Goal: Task Accomplishment & Management: Use online tool/utility

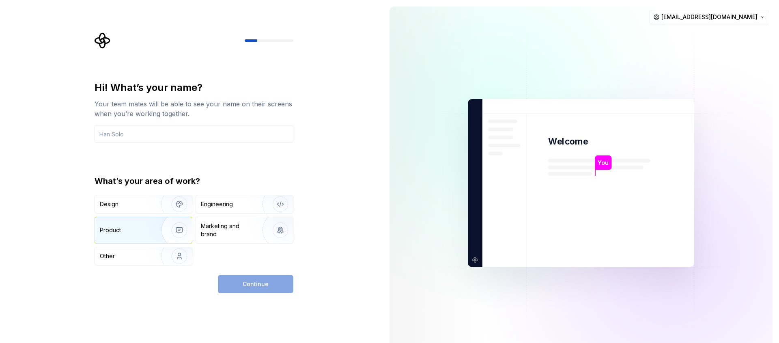
click at [167, 226] on img "button" at bounding box center [174, 230] width 52 height 54
click at [150, 130] on input "text" at bounding box center [194, 134] width 199 height 18
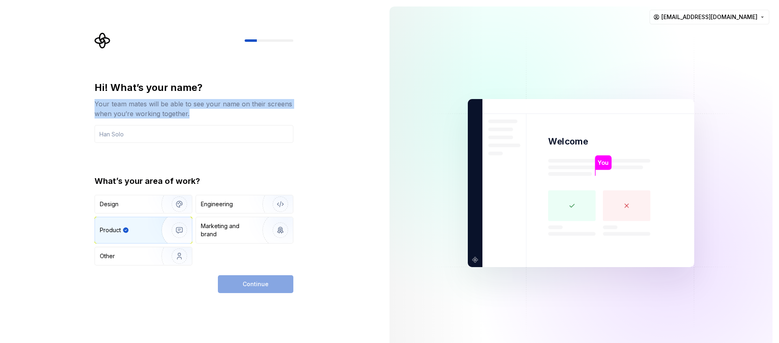
drag, startPoint x: 200, startPoint y: 109, endPoint x: 105, endPoint y: 96, distance: 96.2
click at [105, 96] on div "Hi! What’s your name? Your team mates will be able to see your name on their sc…" at bounding box center [194, 99] width 199 height 37
click at [191, 125] on img at bounding box center [191, 123] width 9 height 9
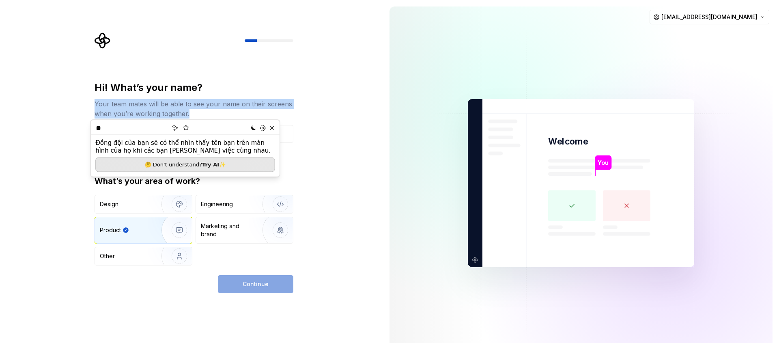
click at [210, 116] on div "Your team mates will be able to see your name on their screens when you’re work…" at bounding box center [194, 108] width 199 height 19
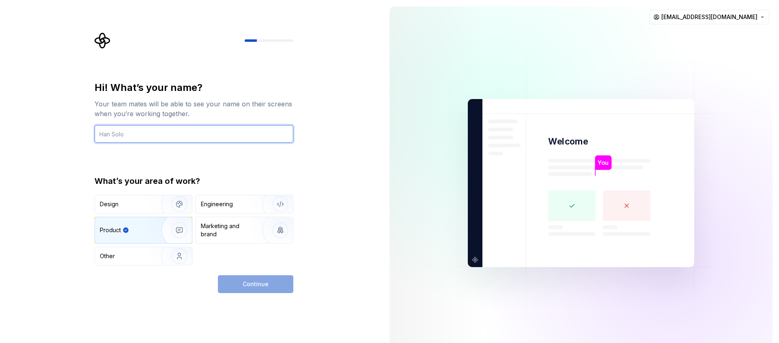
click at [196, 130] on input "text" at bounding box center [194, 134] width 199 height 18
type input "F"
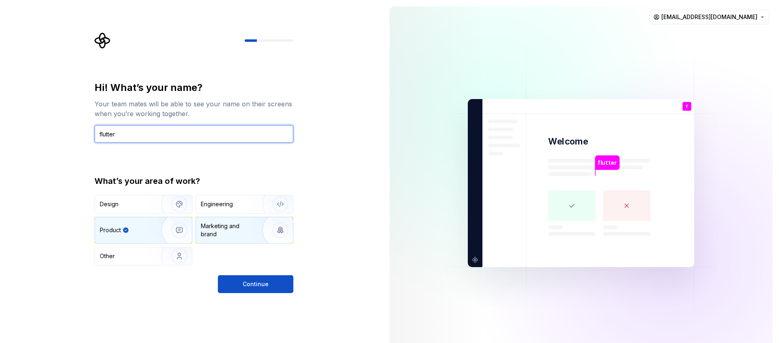
type input "flutter"
click at [240, 227] on div "Marketing and brand" at bounding box center [228, 230] width 55 height 16
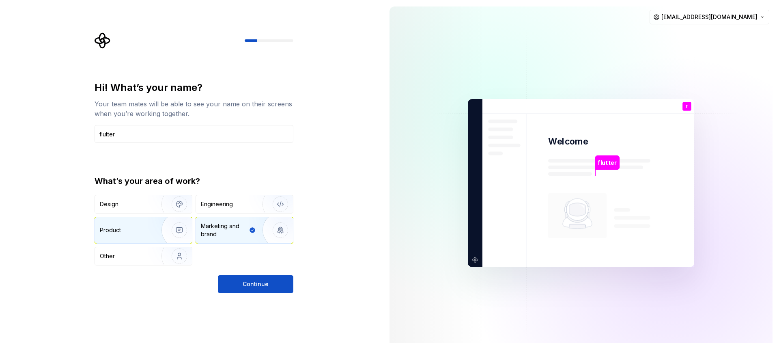
click at [156, 236] on img "button" at bounding box center [174, 230] width 52 height 54
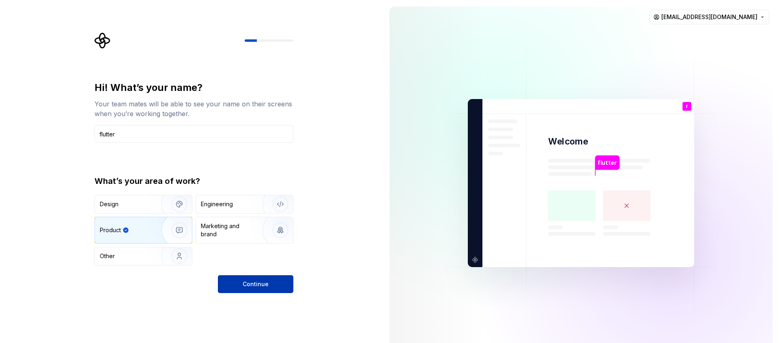
click at [263, 284] on span "Continue" at bounding box center [256, 284] width 26 height 8
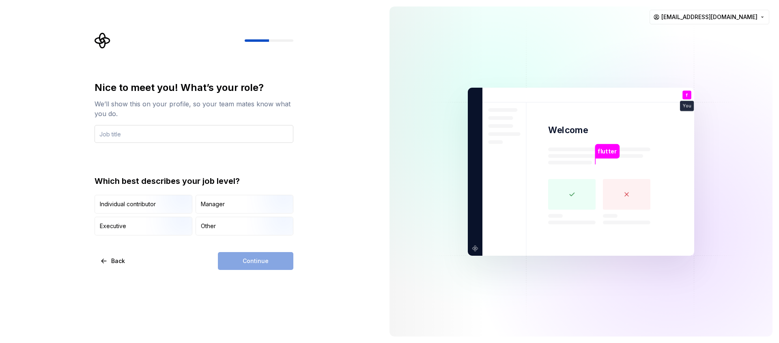
click at [191, 139] on input "text" at bounding box center [194, 134] width 199 height 18
drag, startPoint x: 161, startPoint y: 118, endPoint x: 84, endPoint y: 97, distance: 79.9
click at [84, 97] on div "Nice to meet you! What’s your role? We’ll show this on your profile, so your te…" at bounding box center [191, 171] width 383 height 343
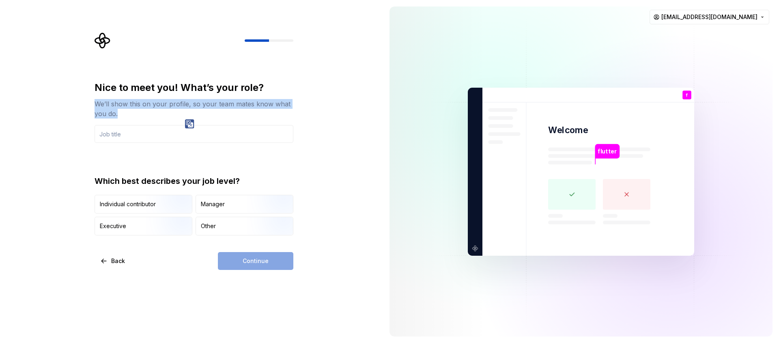
click at [189, 123] on img at bounding box center [189, 123] width 9 height 9
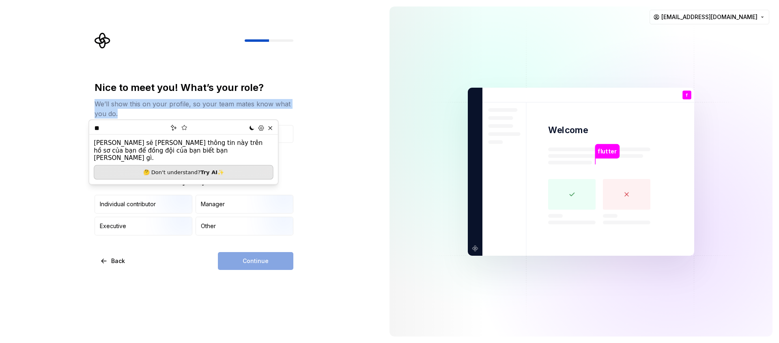
click at [229, 113] on div "We’ll show this on your profile, so your team mates know what you do." at bounding box center [194, 108] width 199 height 19
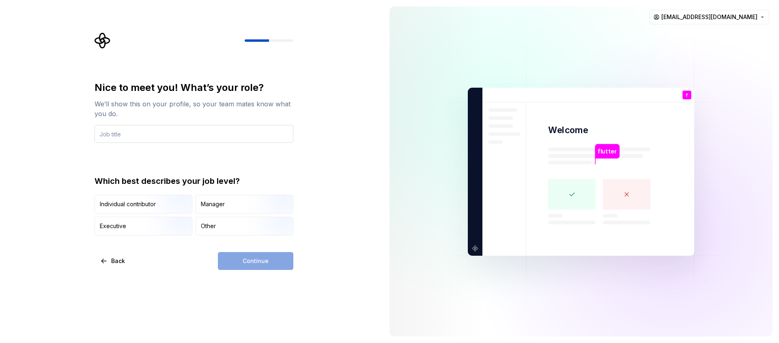
drag, startPoint x: 179, startPoint y: 124, endPoint x: 167, endPoint y: 131, distance: 14.2
click at [178, 124] on div "Nice to meet you! What’s your role? We’ll show this on your profile, so your te…" at bounding box center [194, 112] width 199 height 62
click at [167, 131] on input "text" at bounding box center [194, 134] width 199 height 18
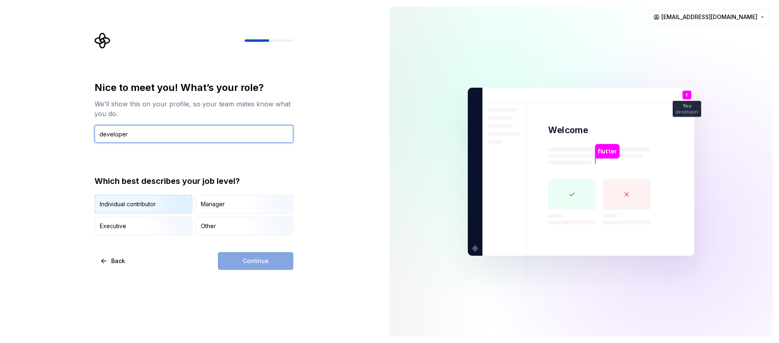
type input "developer"
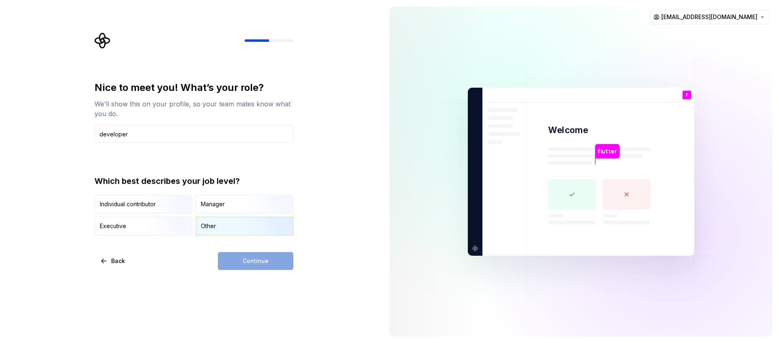
click at [231, 230] on div "Other" at bounding box center [244, 226] width 97 height 18
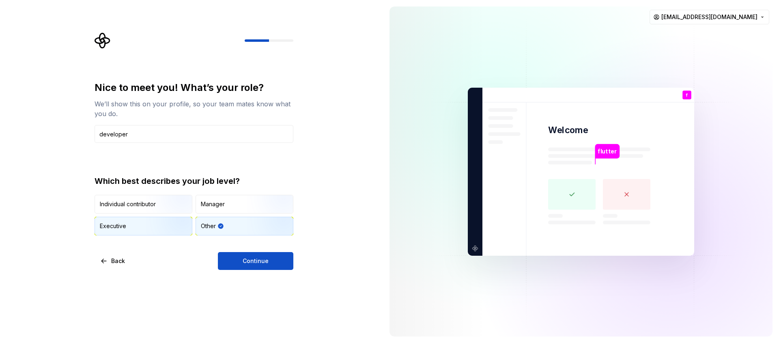
click at [150, 223] on img "button" at bounding box center [172, 236] width 52 height 54
drag, startPoint x: 146, startPoint y: 223, endPoint x: 109, endPoint y: 228, distance: 36.8
click at [109, 228] on div "Executive" at bounding box center [143, 226] width 97 height 18
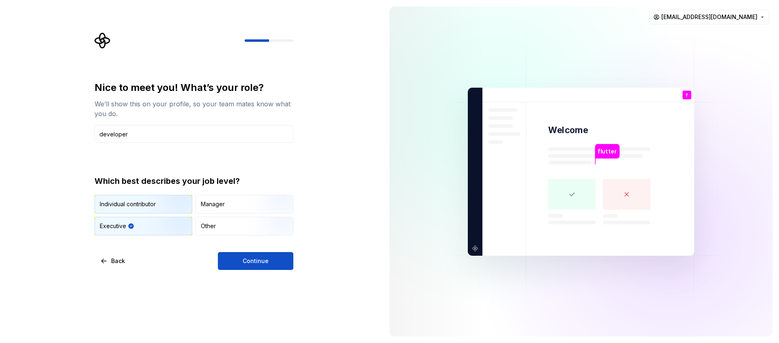
click at [145, 198] on div "Individual contributor" at bounding box center [143, 204] width 97 height 18
click at [148, 224] on img "button" at bounding box center [172, 236] width 52 height 54
drag, startPoint x: 127, startPoint y: 224, endPoint x: 90, endPoint y: 228, distance: 37.1
click at [90, 228] on div "Nice to meet you! What’s your role? We’ll show this on your profile, so your te…" at bounding box center [196, 150] width 213 height 237
click at [107, 224] on div "Executive" at bounding box center [113, 226] width 26 height 8
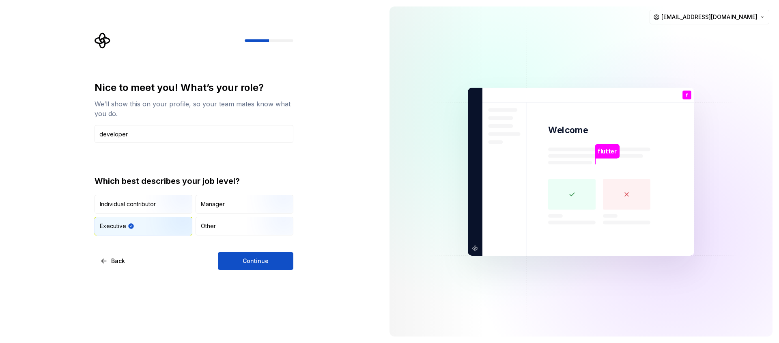
click at [107, 224] on div "Executive" at bounding box center [113, 226] width 26 height 8
click at [254, 226] on img "button" at bounding box center [273, 236] width 52 height 54
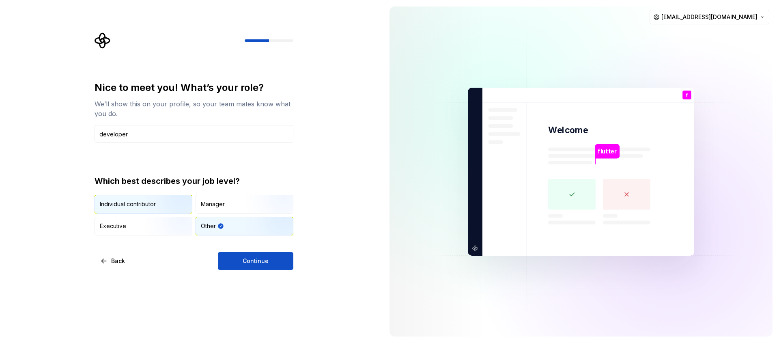
click at [172, 209] on img "button" at bounding box center [172, 214] width 52 height 54
click at [258, 260] on span "Continue" at bounding box center [256, 261] width 26 height 8
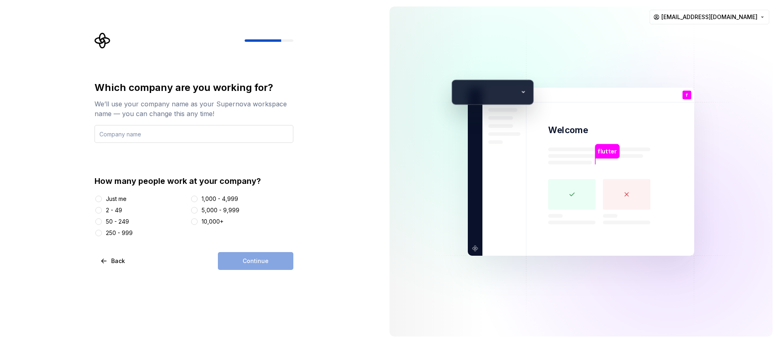
click at [193, 128] on input "text" at bounding box center [194, 134] width 199 height 18
type input "Gatapbay"
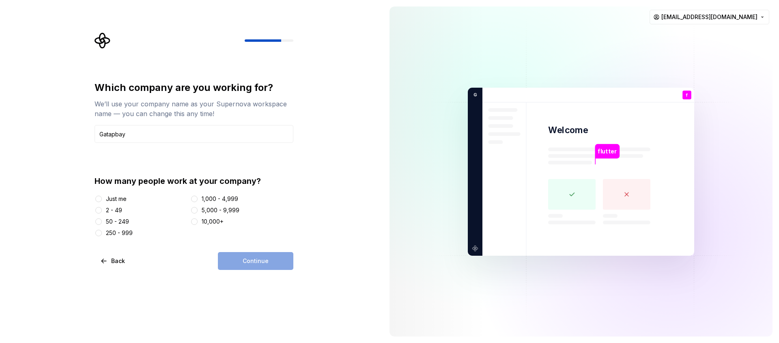
click at [122, 199] on div "Just me" at bounding box center [116, 199] width 21 height 8
click at [102, 199] on button "Just me" at bounding box center [98, 199] width 6 height 6
click at [237, 260] on button "Continue" at bounding box center [255, 261] width 75 height 18
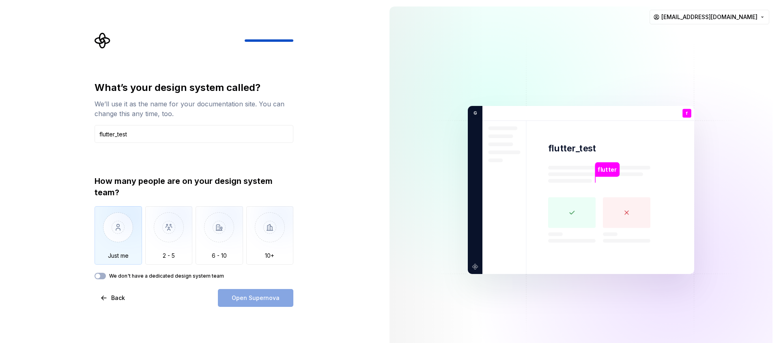
type input "flutter_test"
click at [120, 232] on img "button" at bounding box center [118, 233] width 47 height 54
click at [115, 276] on label "We don't have a dedicated design system team" at bounding box center [166, 276] width 115 height 6
click at [106, 276] on button "We don't have a dedicated design system team" at bounding box center [100, 276] width 11 height 6
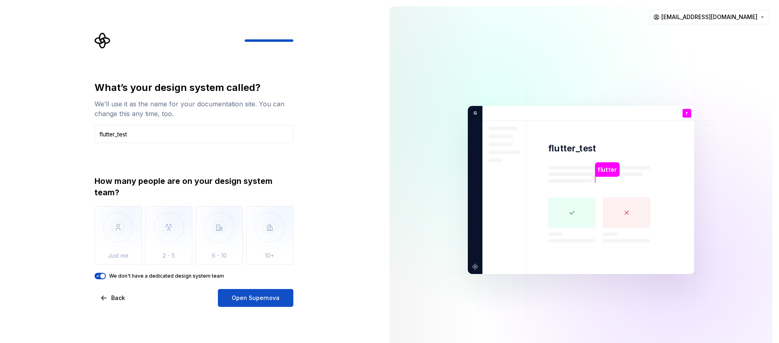
click at [115, 276] on label "We don't have a dedicated design system team" at bounding box center [166, 276] width 115 height 6
click at [106, 276] on button "We don't have a dedicated design system team" at bounding box center [100, 276] width 11 height 6
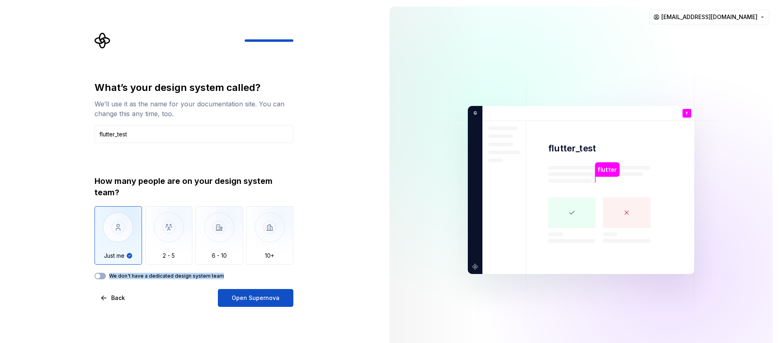
drag, startPoint x: 228, startPoint y: 276, endPoint x: 103, endPoint y: 279, distance: 124.6
click at [103, 279] on div "What’s your design system called? We’ll use it as the name for your documentati…" at bounding box center [194, 194] width 199 height 226
click at [151, 286] on img at bounding box center [150, 285] width 9 height 9
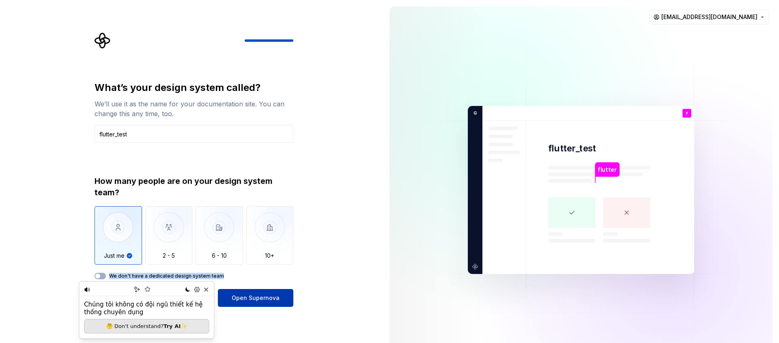
click at [277, 301] on span "Open Supernova" at bounding box center [256, 298] width 48 height 8
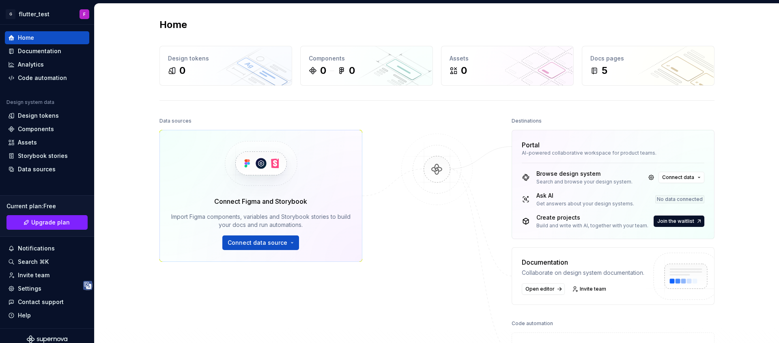
click at [245, 252] on div "Connect Figma and Storybook Import Figma components, variables and Storybook st…" at bounding box center [260, 196] width 203 height 132
click at [247, 250] on div "Connect Figma and Storybook Import Figma components, variables and Storybook st…" at bounding box center [260, 196] width 203 height 132
click at [251, 246] on span "Connect data source" at bounding box center [258, 243] width 60 height 8
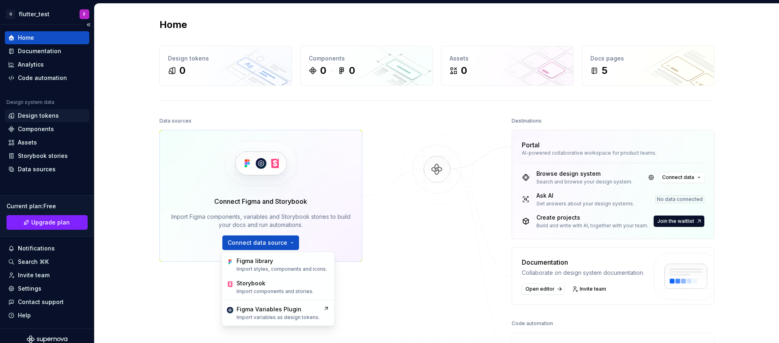
click at [40, 117] on div "Design tokens" at bounding box center [38, 116] width 41 height 8
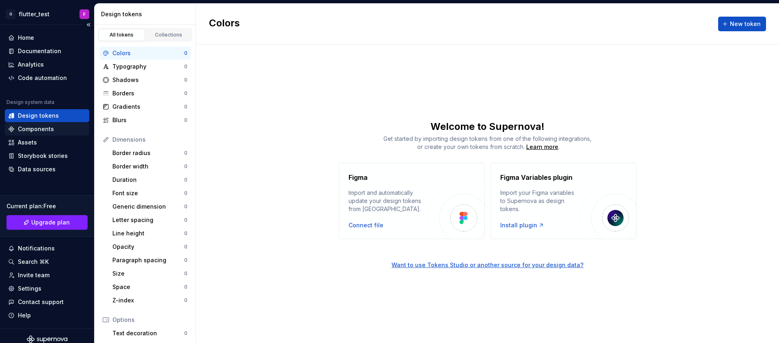
click at [38, 125] on div "Components" at bounding box center [36, 129] width 36 height 8
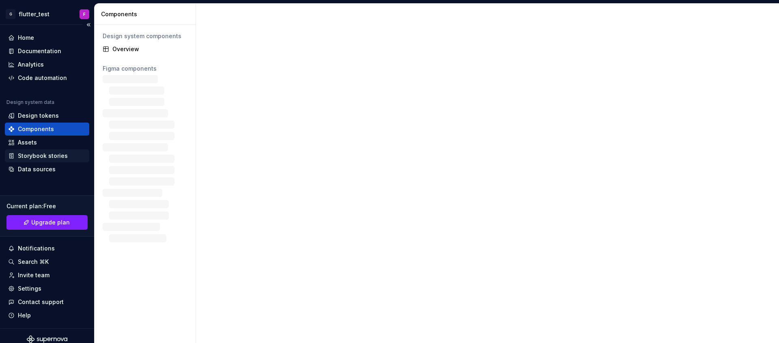
click at [36, 152] on div "Storybook stories" at bounding box center [43, 156] width 50 height 8
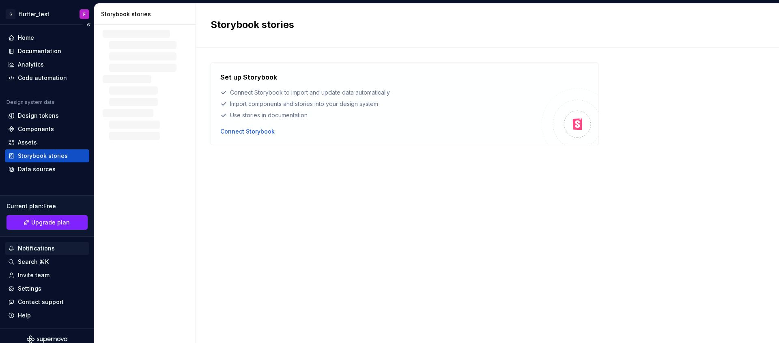
click at [58, 248] on div "Notifications" at bounding box center [47, 248] width 78 height 8
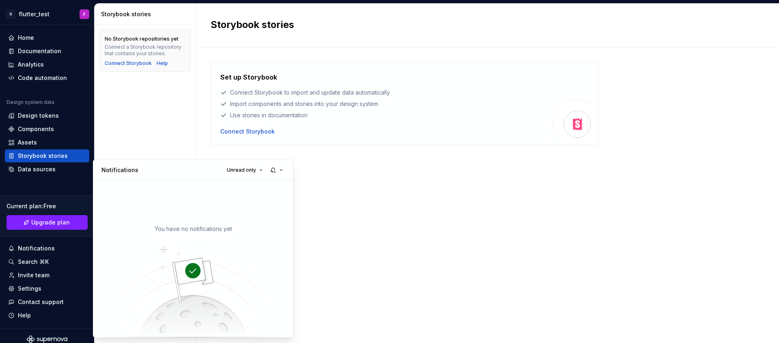
click at [58, 68] on html "G flutter_test F Home Documentation Analytics Code automation Design system dat…" at bounding box center [389, 171] width 779 height 343
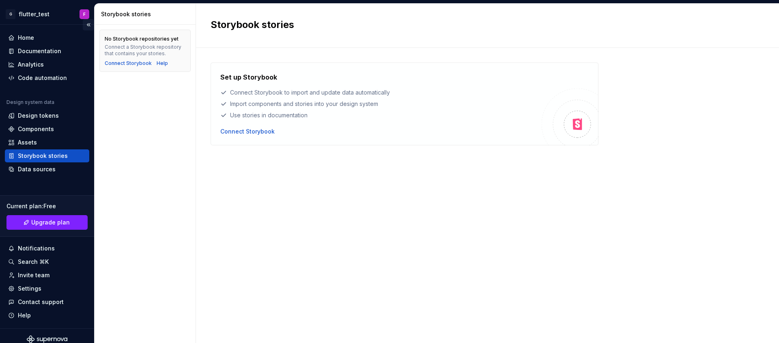
click at [85, 21] on button "Collapse sidebar" at bounding box center [88, 24] width 11 height 11
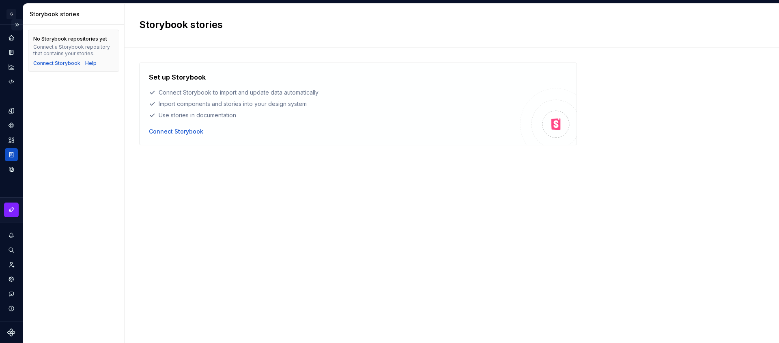
click at [16, 23] on button "Expand sidebar" at bounding box center [16, 24] width 11 height 11
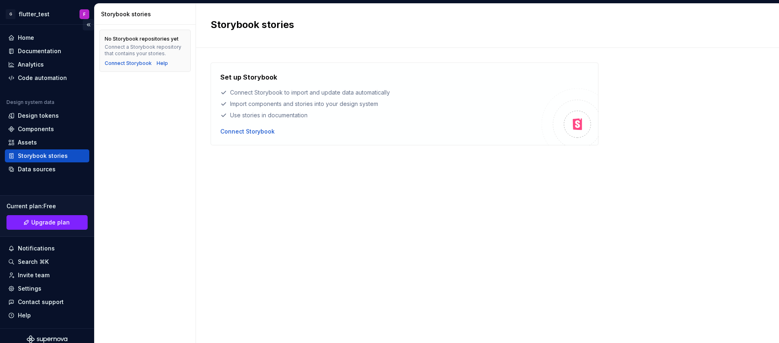
click at [85, 27] on button "Collapse sidebar" at bounding box center [88, 24] width 11 height 11
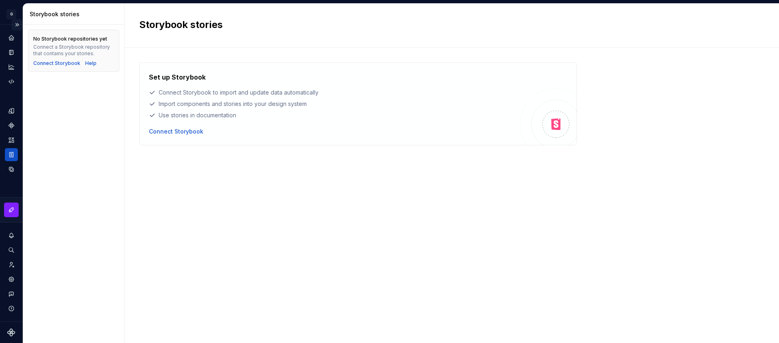
click at [18, 24] on button "Expand sidebar" at bounding box center [16, 24] width 11 height 11
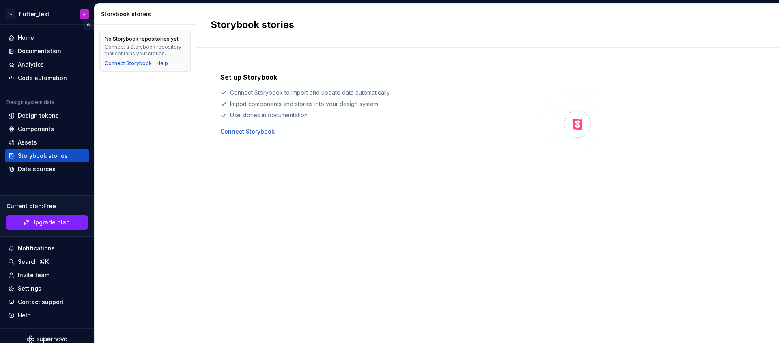
click at [85, 25] on button "Collapse sidebar" at bounding box center [88, 24] width 11 height 11
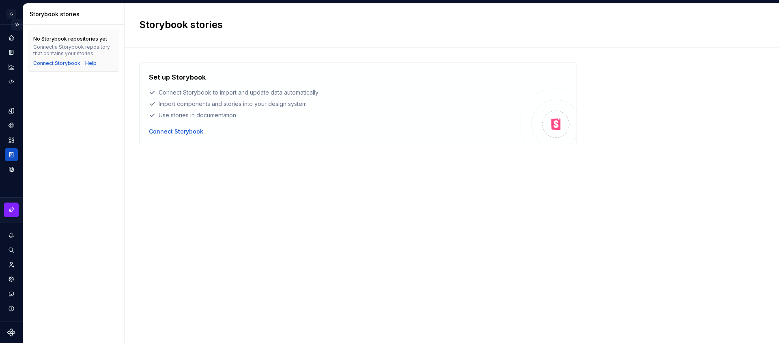
click at [17, 23] on button "Expand sidebar" at bounding box center [16, 24] width 11 height 11
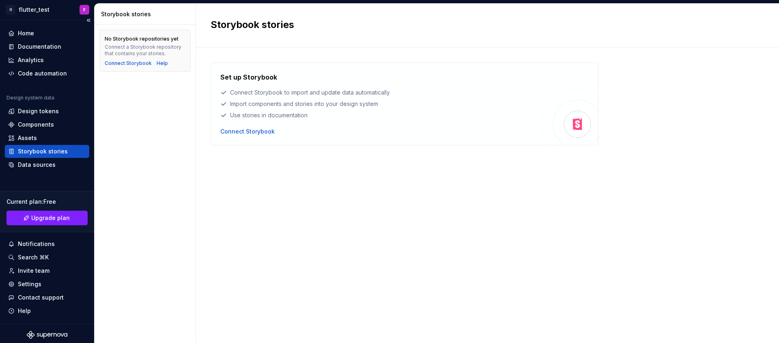
scroll to position [7, 0]
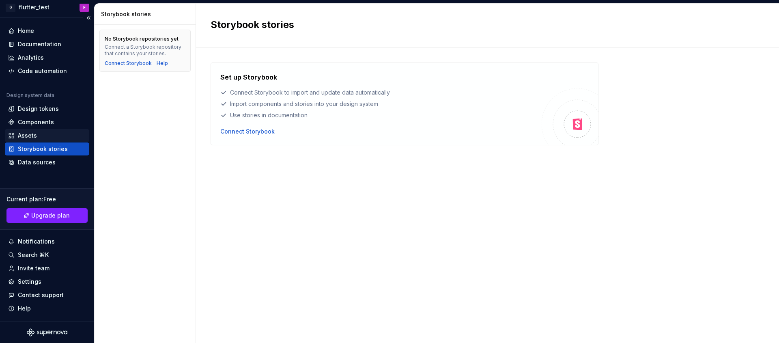
click at [36, 135] on div "Assets" at bounding box center [27, 135] width 19 height 8
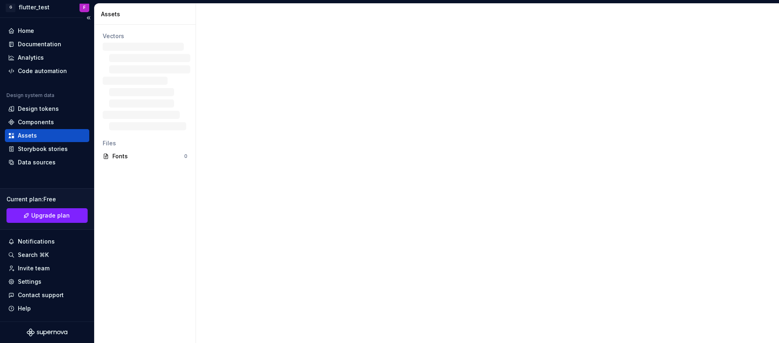
click at [29, 129] on div "Assets" at bounding box center [47, 135] width 84 height 13
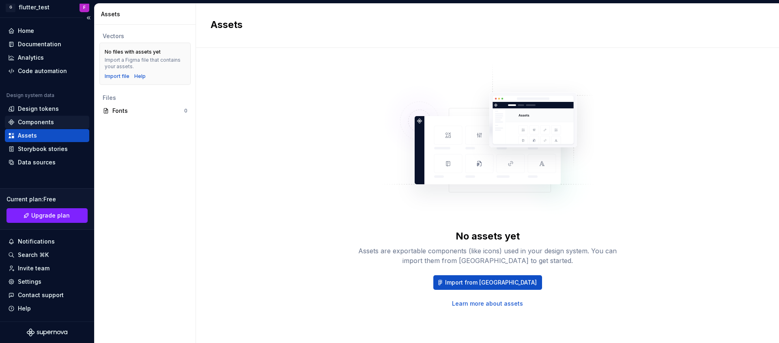
click at [56, 118] on div "Components" at bounding box center [47, 122] width 78 height 8
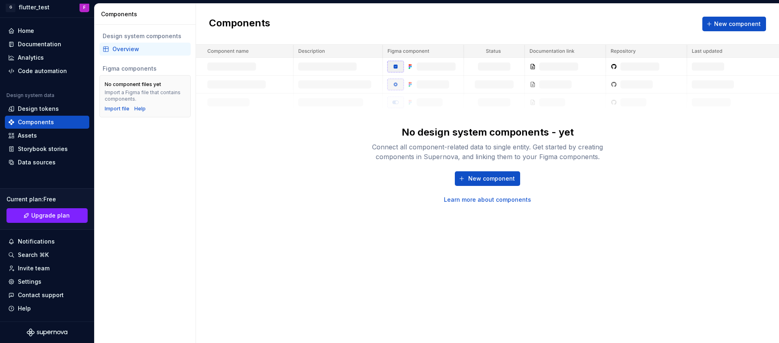
click at [140, 43] on div "Overview" at bounding box center [144, 49] width 91 height 13
click at [56, 67] on div "Code automation" at bounding box center [42, 71] width 49 height 8
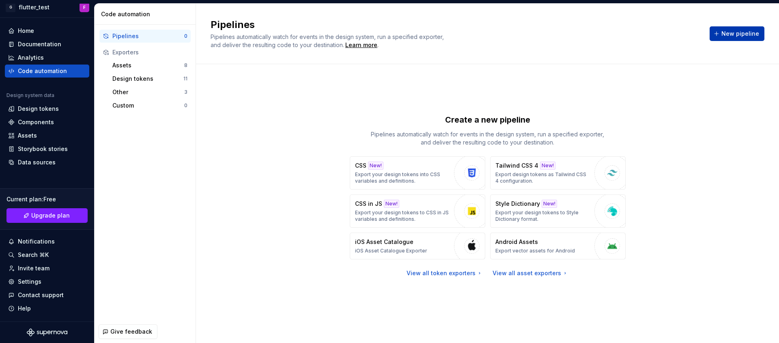
click at [747, 37] on span "New pipeline" at bounding box center [740, 34] width 38 height 8
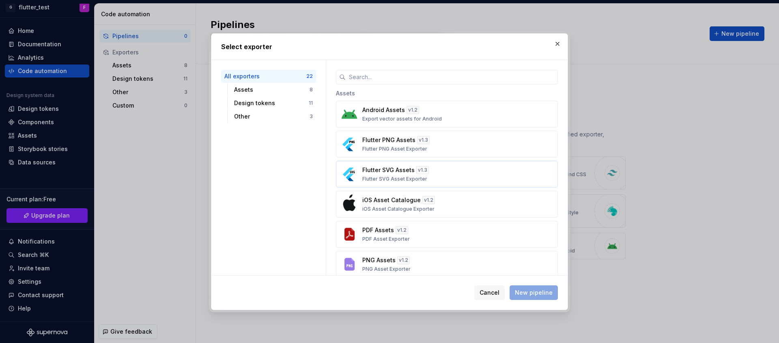
click at [475, 166] on div "Flutter SVG Assets v 1.3 Flutter SVG Asset Exporter" at bounding box center [444, 174] width 164 height 16
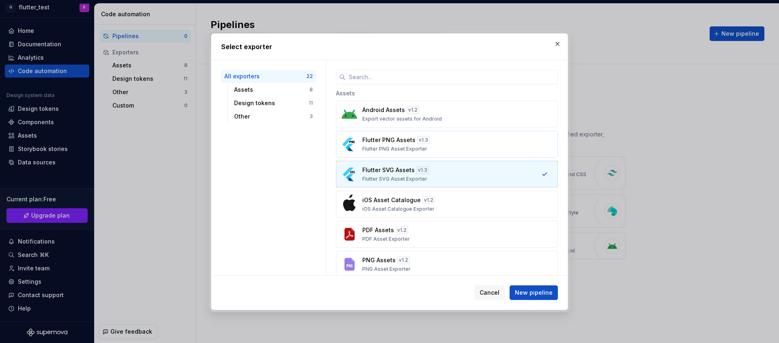
click at [480, 140] on div "Flutter PNG Assets v 1.3 Flutter PNG Asset Exporter" at bounding box center [444, 144] width 164 height 16
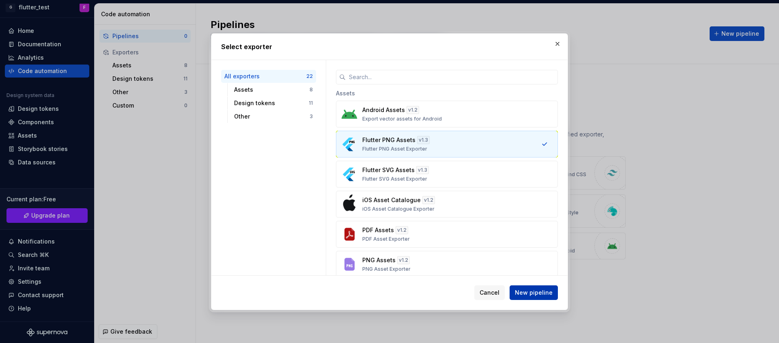
click at [544, 293] on span "New pipeline" at bounding box center [534, 292] width 38 height 8
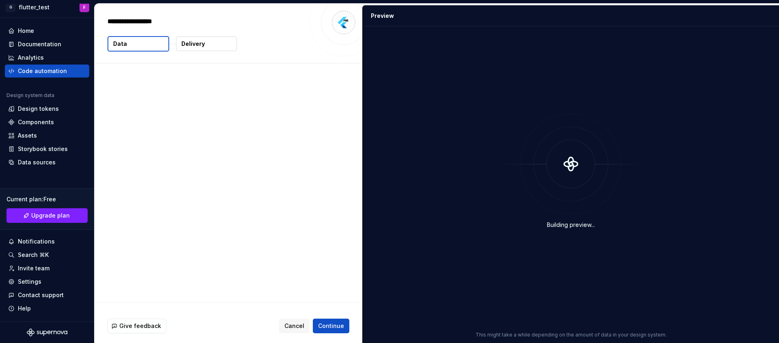
type textarea "*"
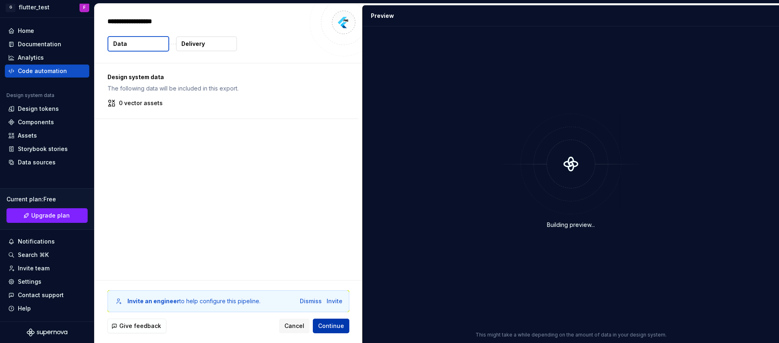
click at [333, 325] on span "Continue" at bounding box center [331, 326] width 26 height 8
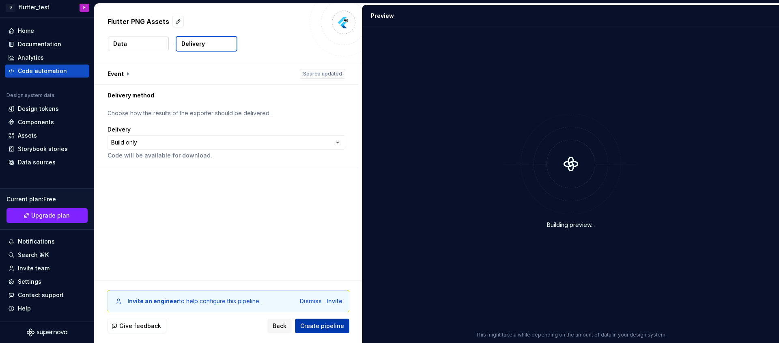
click at [333, 325] on span "Create pipeline" at bounding box center [322, 326] width 44 height 8
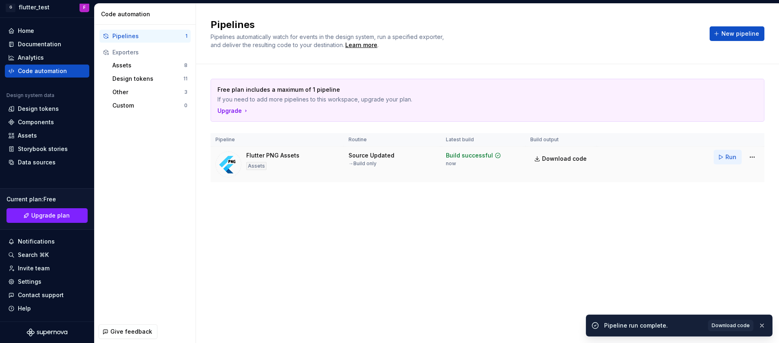
click at [724, 161] on button "Run" at bounding box center [728, 157] width 28 height 15
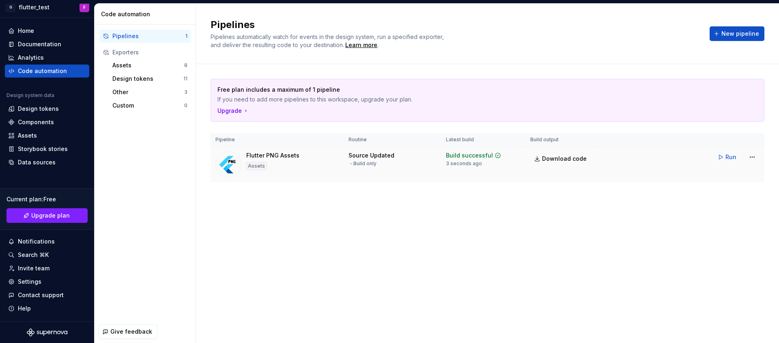
click at [266, 162] on div "Flutter PNG Assets Assets" at bounding box center [272, 164] width 53 height 26
click at [284, 152] on div "Flutter PNG Assets" at bounding box center [272, 155] width 53 height 8
click at [232, 168] on img at bounding box center [228, 164] width 26 height 26
click at [547, 163] on link "Download code" at bounding box center [561, 158] width 62 height 15
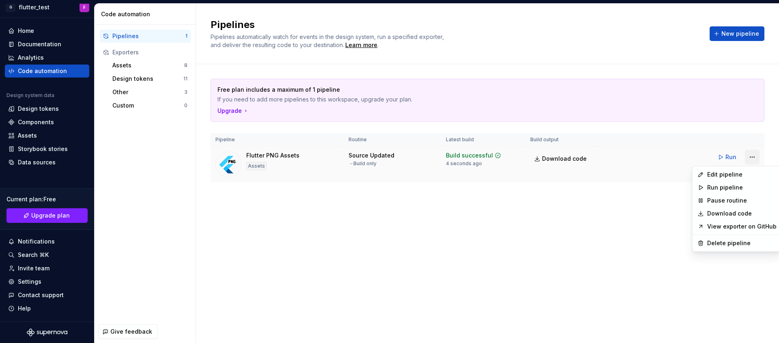
click at [750, 153] on html "G flutter_test F Home Documentation Analytics Code automation Design system dat…" at bounding box center [389, 171] width 779 height 343
click at [742, 179] on div "Edit pipeline" at bounding box center [737, 174] width 86 height 13
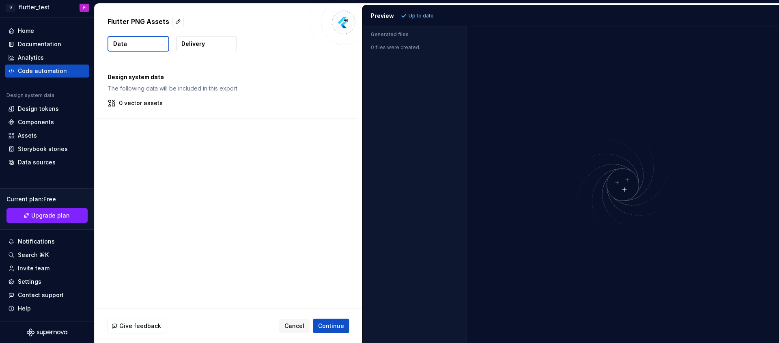
click at [212, 47] on button "Delivery" at bounding box center [206, 44] width 61 height 15
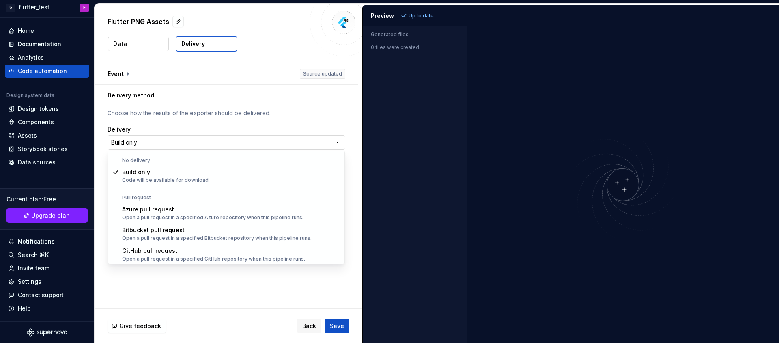
click at [196, 140] on html "**********" at bounding box center [389, 171] width 779 height 343
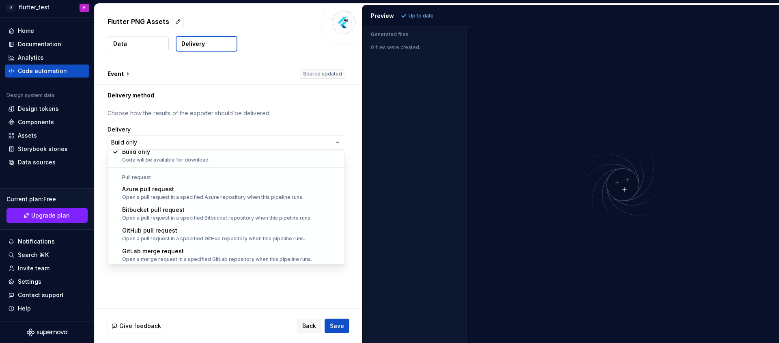
scroll to position [23, 0]
select select "******"
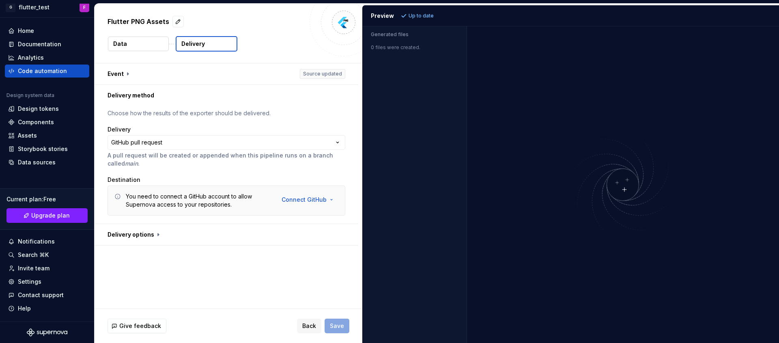
click at [297, 187] on div "You need to connect a GitHub account to allow Supernova access to your reposito…" at bounding box center [226, 200] width 238 height 30
click at [295, 199] on html "**********" at bounding box center [389, 171] width 779 height 343
click at [298, 219] on span "Connect GitHub account" at bounding box center [333, 217] width 83 height 8
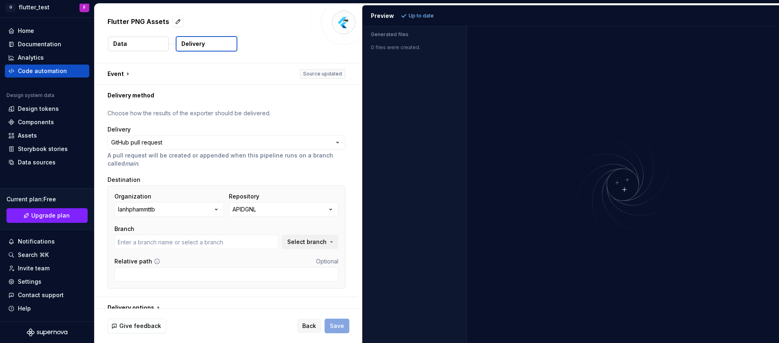
type input "main"
click at [177, 145] on html "**********" at bounding box center [389, 171] width 779 height 343
click at [212, 144] on html "**********" at bounding box center [389, 171] width 779 height 343
click at [323, 243] on span "Select branch" at bounding box center [306, 242] width 39 height 8
click at [310, 213] on button "APIDGNL" at bounding box center [284, 209] width 110 height 15
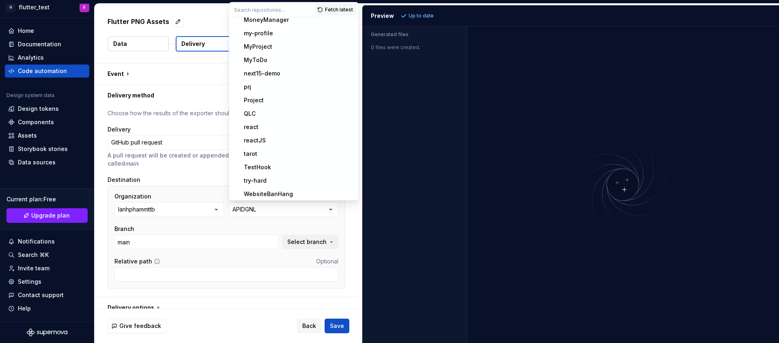
scroll to position [538, 0]
click at [295, 208] on button "APIDGNL" at bounding box center [284, 209] width 110 height 15
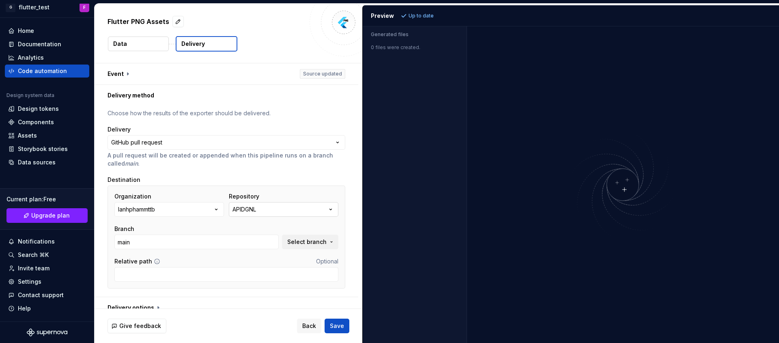
click at [295, 208] on button "APIDGNL" at bounding box center [284, 209] width 110 height 15
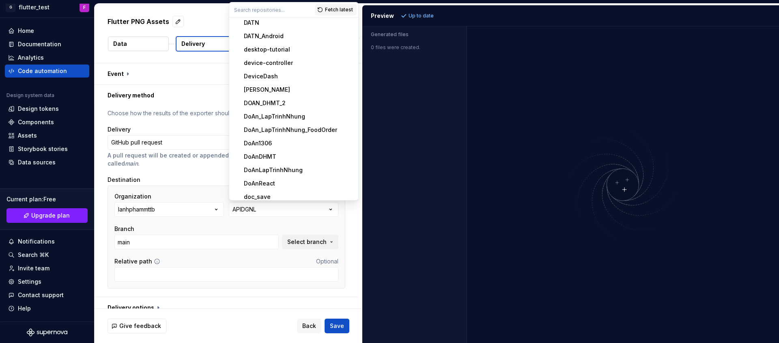
scroll to position [162, 0]
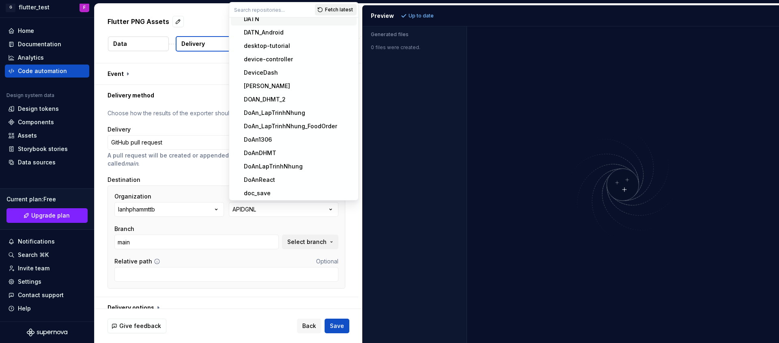
click at [331, 12] on span "Fetch latest" at bounding box center [339, 9] width 28 height 6
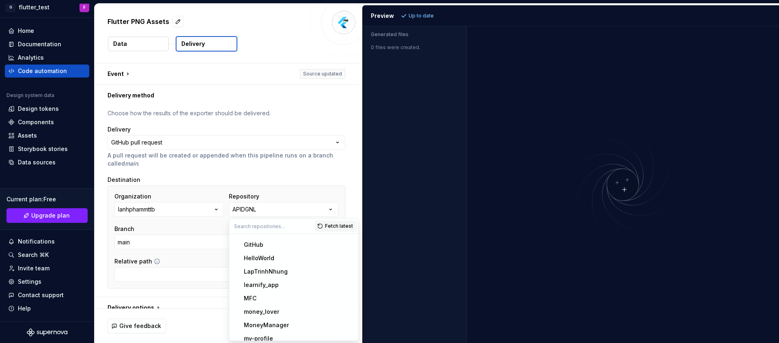
scroll to position [627, 0]
click at [329, 225] on span "Fetch latest" at bounding box center [339, 226] width 28 height 6
click at [288, 229] on input "text" at bounding box center [272, 226] width 86 height 15
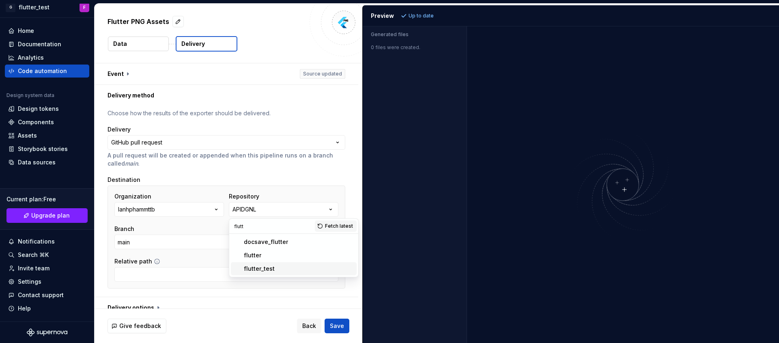
type input "flutt"
click at [261, 268] on div "flutter_test" at bounding box center [259, 268] width 31 height 8
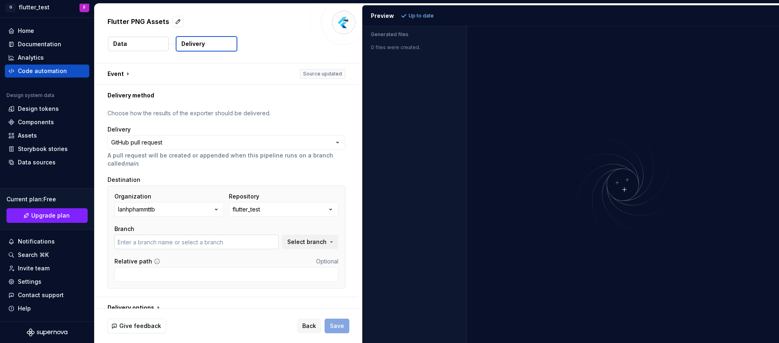
type input "main"
click at [237, 238] on input "main" at bounding box center [196, 241] width 164 height 15
click at [255, 271] on input "Relative path" at bounding box center [226, 274] width 224 height 15
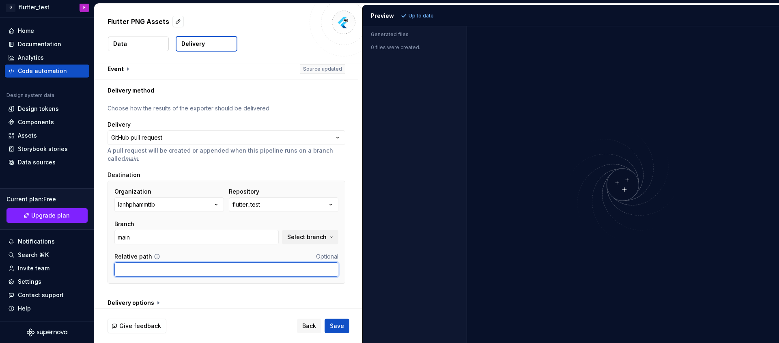
scroll to position [10, 0]
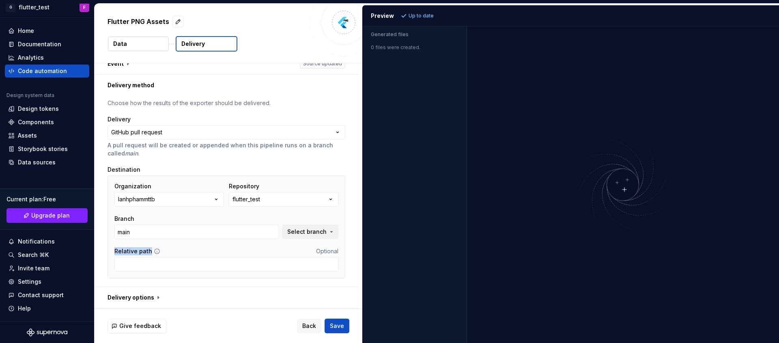
drag, startPoint x: 153, startPoint y: 253, endPoint x: 115, endPoint y: 255, distance: 37.8
click at [115, 255] on div "Relative path Optional" at bounding box center [226, 251] width 224 height 8
click at [110, 255] on div at bounding box center [110, 255] width 0 height 0
click at [184, 255] on div "Relative path Optional" at bounding box center [226, 251] width 224 height 8
click at [329, 320] on button "Save" at bounding box center [337, 325] width 25 height 15
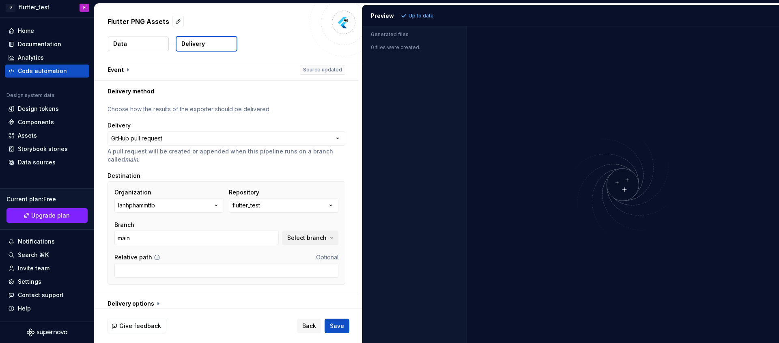
scroll to position [0, 0]
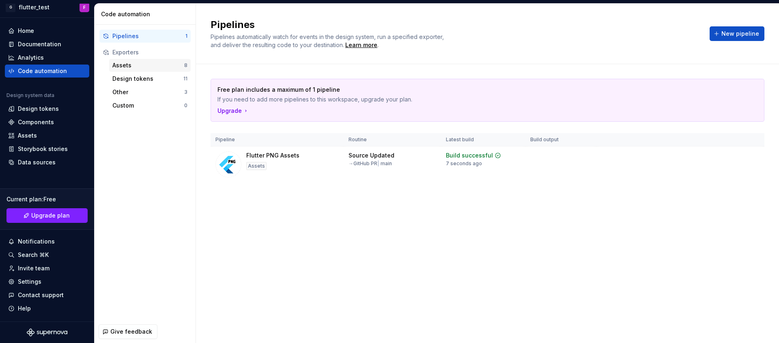
click at [161, 70] on div "Assets 8" at bounding box center [150, 65] width 82 height 13
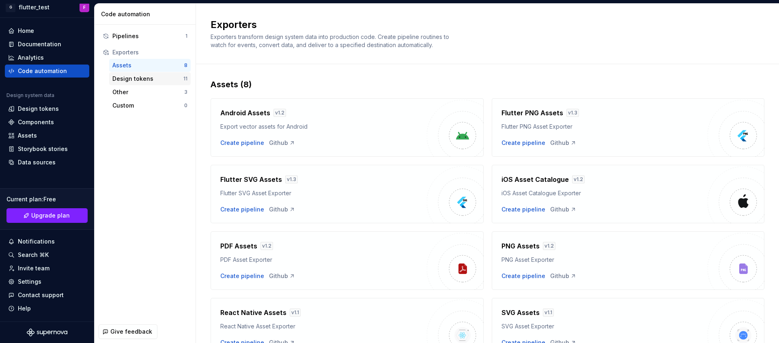
drag, startPoint x: 170, startPoint y: 70, endPoint x: 169, endPoint y: 75, distance: 5.3
click at [169, 70] on div "Assets 8" at bounding box center [150, 65] width 82 height 13
click at [168, 82] on div "Design tokens" at bounding box center [147, 79] width 71 height 8
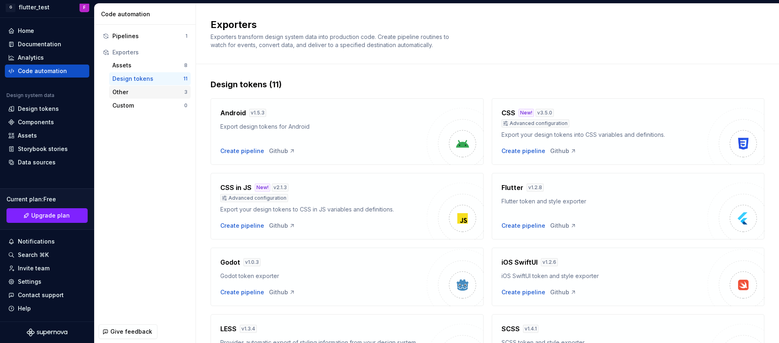
click at [164, 96] on div "Other 3" at bounding box center [150, 92] width 82 height 13
click at [162, 106] on div "Custom" at bounding box center [148, 105] width 72 height 8
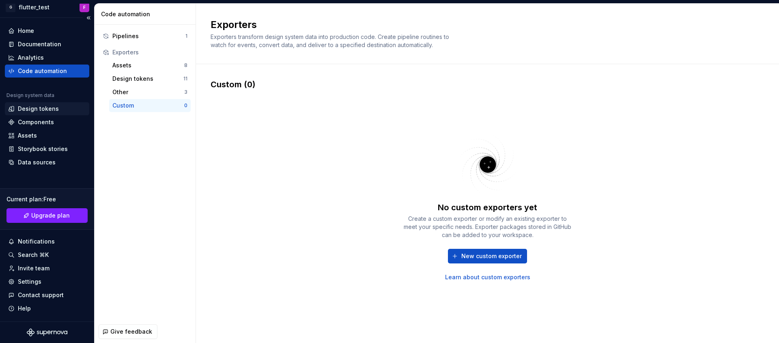
click at [58, 112] on div "Design tokens" at bounding box center [47, 109] width 78 height 8
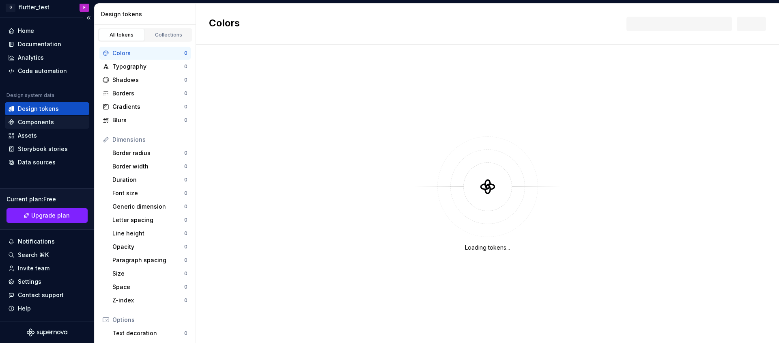
click at [60, 120] on div "Components" at bounding box center [47, 122] width 78 height 8
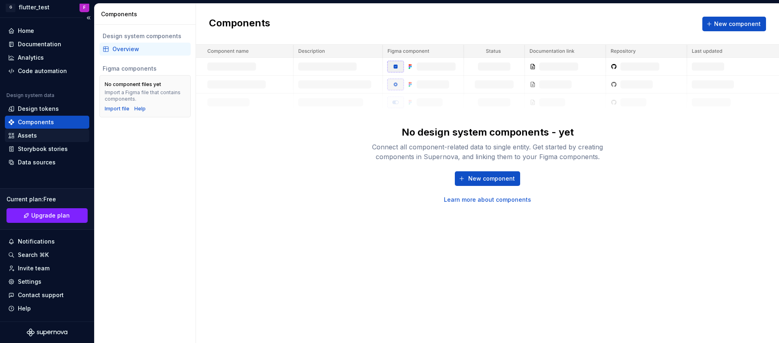
click at [62, 134] on div "Assets" at bounding box center [47, 135] width 78 height 8
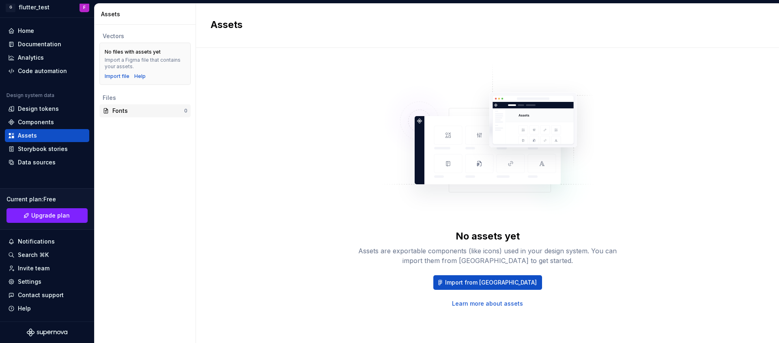
click at [127, 114] on div "Fonts 0" at bounding box center [144, 110] width 91 height 13
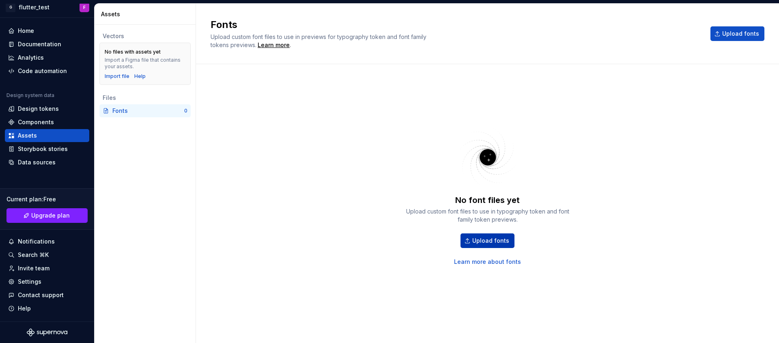
click at [490, 240] on span "Upload fonts" at bounding box center [490, 240] width 37 height 8
click at [54, 267] on div "Invite team" at bounding box center [47, 268] width 78 height 8
click at [61, 255] on div "Search ⌘K" at bounding box center [47, 255] width 78 height 8
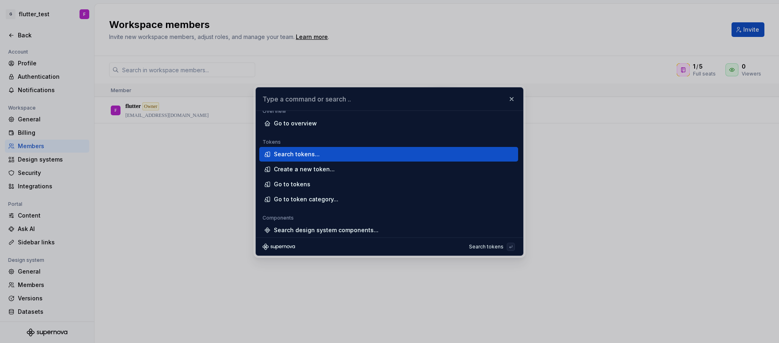
scroll to position [6, 0]
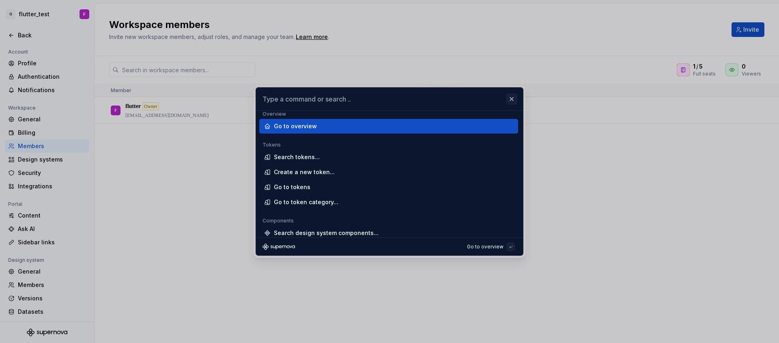
click at [516, 93] on div "Overview Go to overview Tokens Search tokens... Create a new token... Go to tok…" at bounding box center [389, 172] width 267 height 168
click at [513, 100] on button "button" at bounding box center [511, 98] width 11 height 11
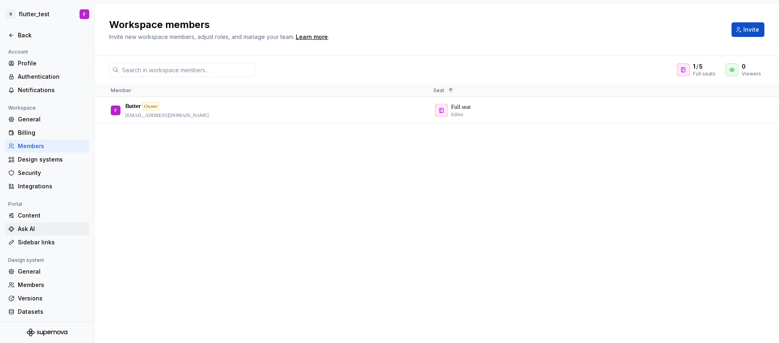
click at [53, 232] on div "Ask AI" at bounding box center [52, 229] width 68 height 8
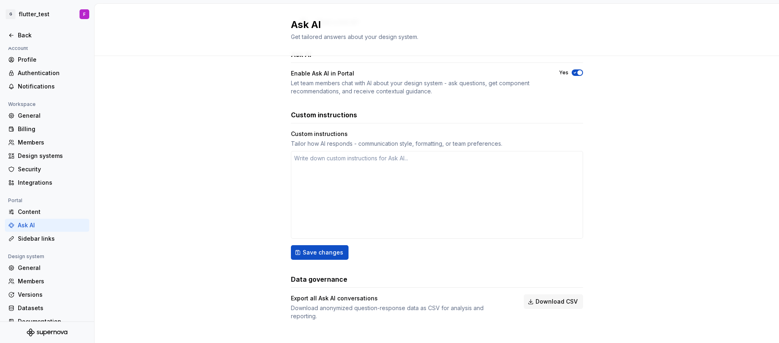
scroll to position [13, 0]
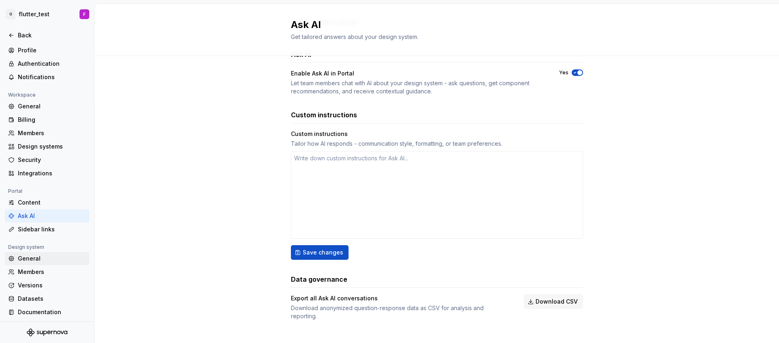
click at [44, 260] on div "General" at bounding box center [52, 258] width 68 height 8
type textarea "*"
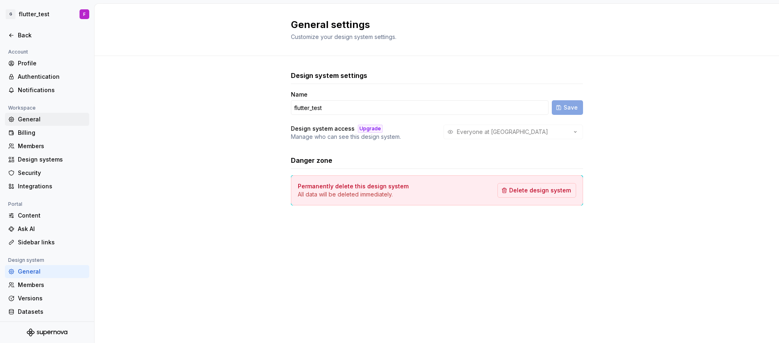
click at [52, 116] on div "General" at bounding box center [52, 119] width 68 height 8
